Goal: Find specific page/section

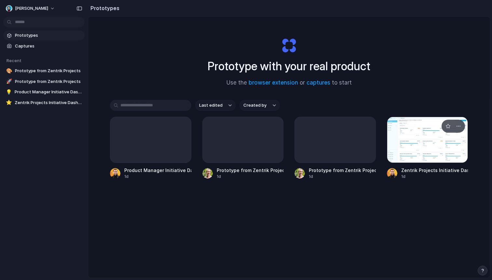
click at [422, 143] on div at bounding box center [427, 140] width 81 height 46
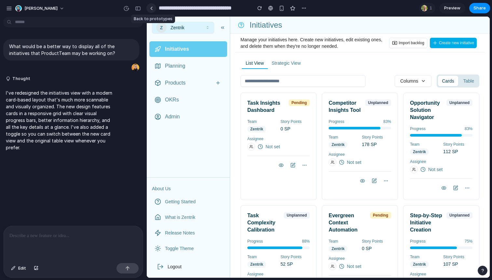
click at [150, 7] on div at bounding box center [151, 9] width 3 height 4
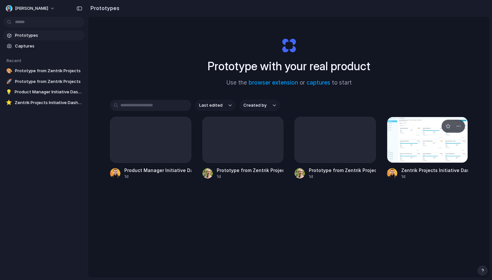
click at [416, 145] on div at bounding box center [427, 140] width 81 height 46
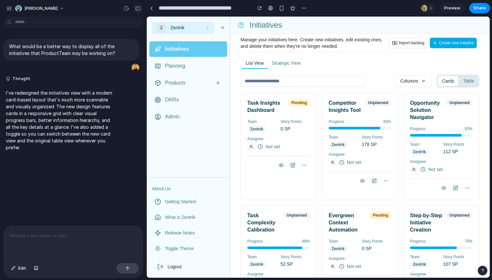
click at [136, 7] on div "button" at bounding box center [138, 8] width 6 height 5
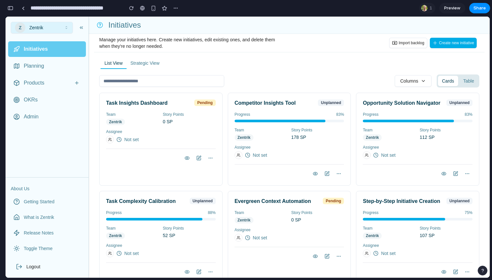
click at [26, 63] on span "Planning" at bounding box center [34, 66] width 20 height 8
click at [41, 82] on span "Products" at bounding box center [34, 83] width 20 height 8
click at [41, 101] on link "OKRs" at bounding box center [47, 100] width 78 height 16
click at [470, 79] on button "Table" at bounding box center [468, 81] width 19 height 10
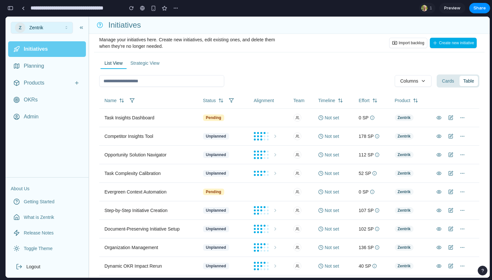
click at [8, 10] on div "button" at bounding box center [10, 8] width 6 height 5
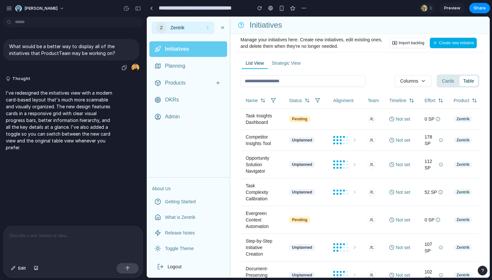
click at [57, 49] on p "What would be a better way to display all of the initiatives that ProductTeam m…" at bounding box center [71, 50] width 124 height 14
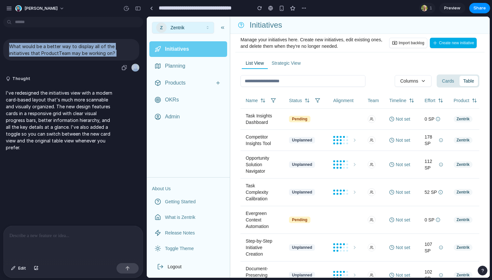
click at [57, 49] on p "What would be a better way to display all of the initiatives that ProductTeam m…" at bounding box center [71, 50] width 124 height 14
click at [89, 70] on div "What would be a better way to display all of the initiatives that ProductTeam m…" at bounding box center [71, 55] width 136 height 33
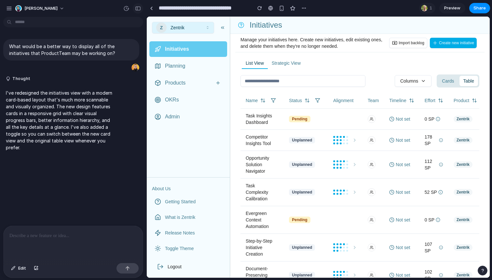
click at [134, 8] on button "button" at bounding box center [138, 8] width 10 height 10
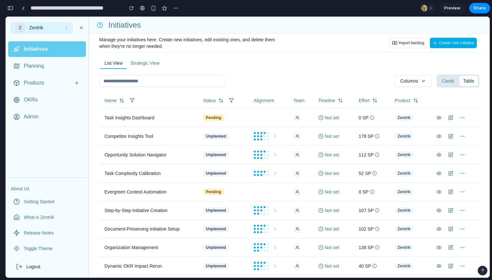
click at [449, 85] on button "Cards" at bounding box center [448, 81] width 20 height 10
